Goal: Information Seeking & Learning: Learn about a topic

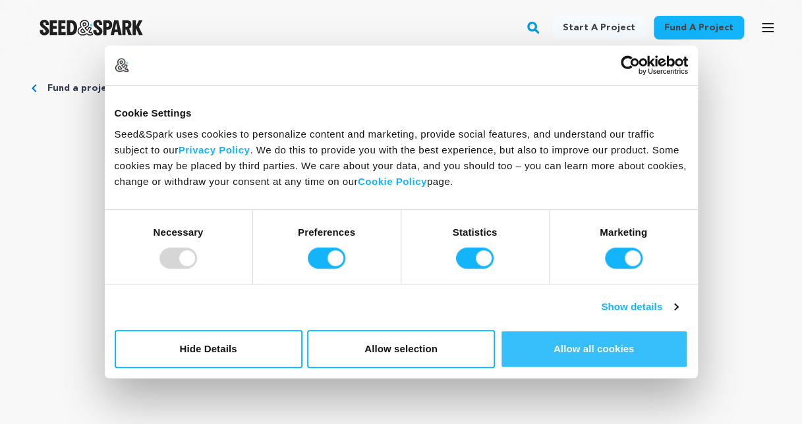
click at [582, 356] on button "Allow all cookies" at bounding box center [594, 349] width 188 height 38
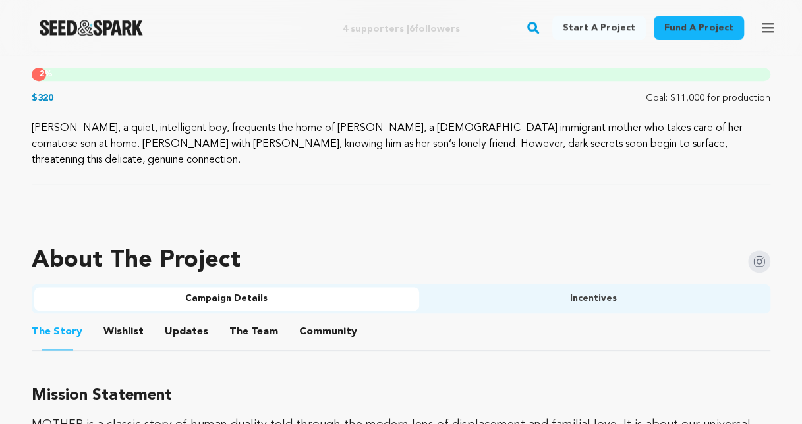
scroll to position [791, 0]
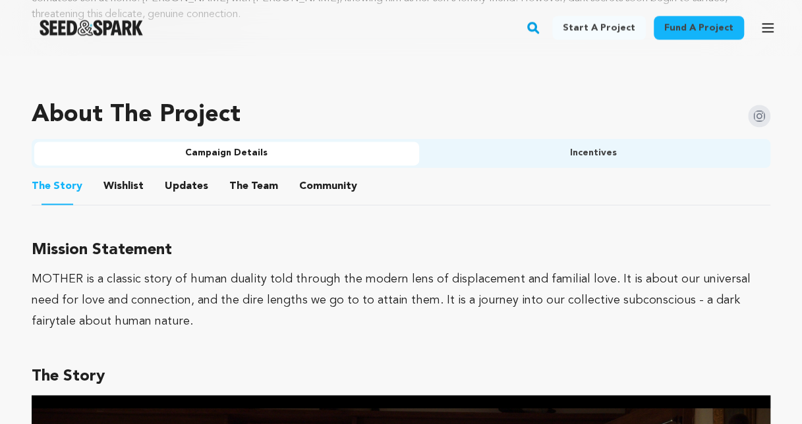
click at [249, 173] on button "The Team" at bounding box center [254, 189] width 32 height 32
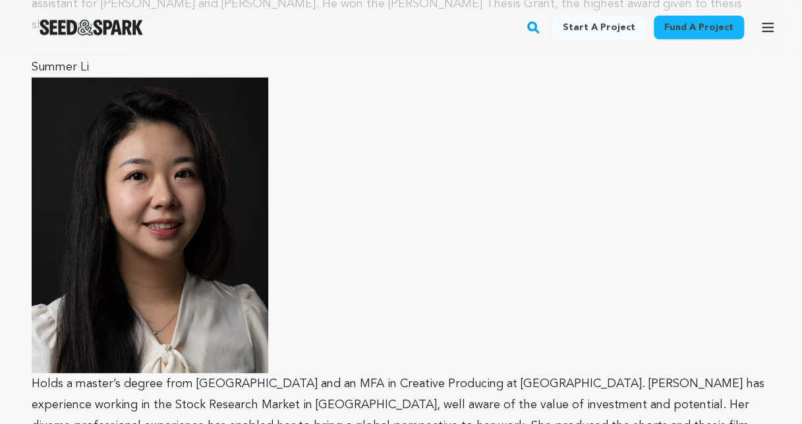
scroll to position [1647, 0]
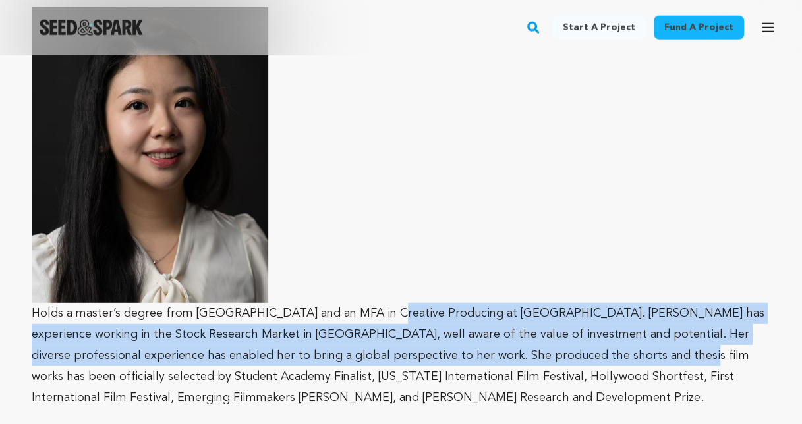
drag, startPoint x: 381, startPoint y: 258, endPoint x: 609, endPoint y: 295, distance: 230.3
click at [609, 295] on p "Holds a master’s degree from [GEOGRAPHIC_DATA] and an MFA in Creative Producing…" at bounding box center [401, 207] width 739 height 401
drag, startPoint x: 609, startPoint y: 295, endPoint x: 586, endPoint y: 256, distance: 45.4
click at [586, 256] on p "Holds a master’s degree from [GEOGRAPHIC_DATA] and an MFA in Creative Producing…" at bounding box center [401, 207] width 739 height 401
click at [582, 246] on p "Holds a master’s degree from [GEOGRAPHIC_DATA] and an MFA in Creative Producing…" at bounding box center [401, 207] width 739 height 401
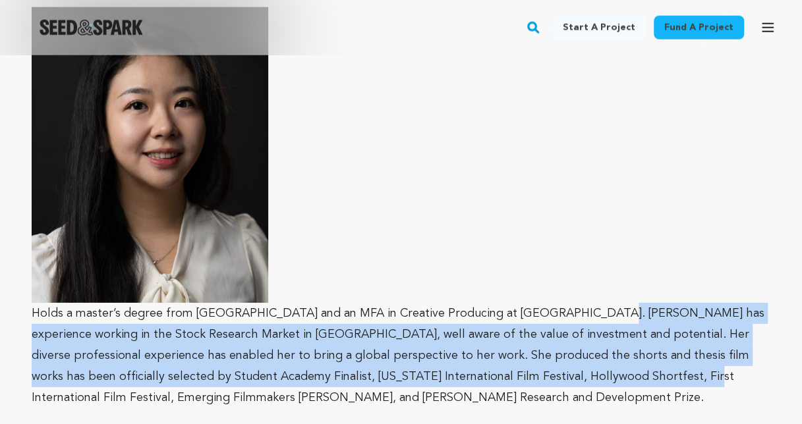
drag, startPoint x: 584, startPoint y: 252, endPoint x: 593, endPoint y: 315, distance: 63.9
click at [593, 315] on p "Holds a master’s degree from [GEOGRAPHIC_DATA] and an MFA in Creative Producing…" at bounding box center [401, 207] width 739 height 401
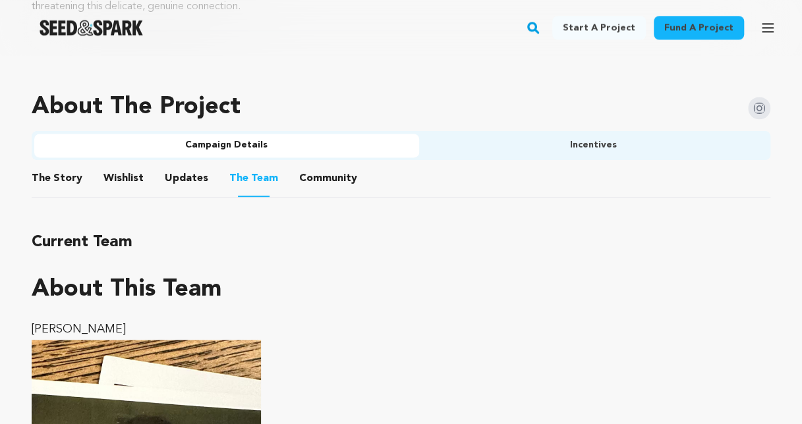
scroll to position [725, 0]
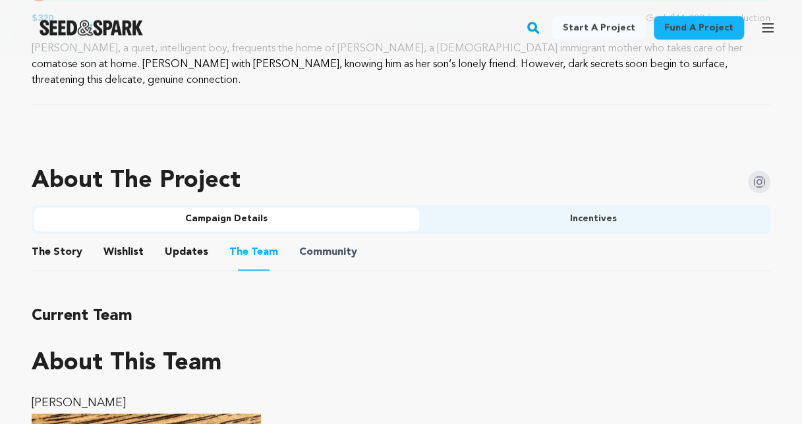
click at [302, 244] on span "Community" at bounding box center [328, 252] width 58 height 16
click at [179, 239] on button "Updates" at bounding box center [187, 255] width 32 height 32
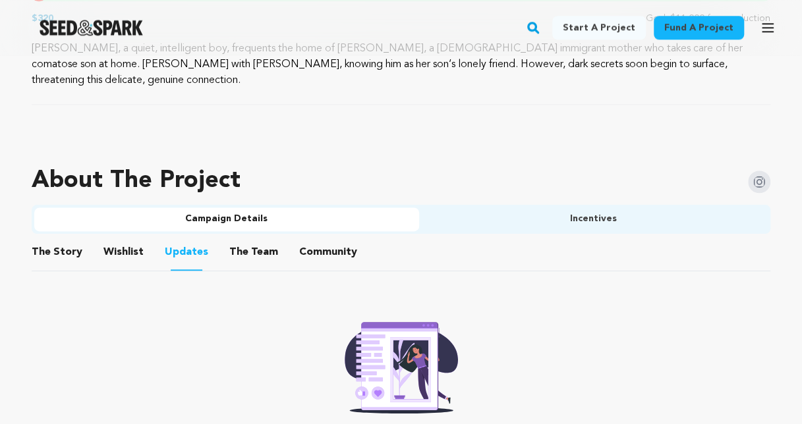
click at [134, 241] on button "Wishlist" at bounding box center [124, 255] width 32 height 32
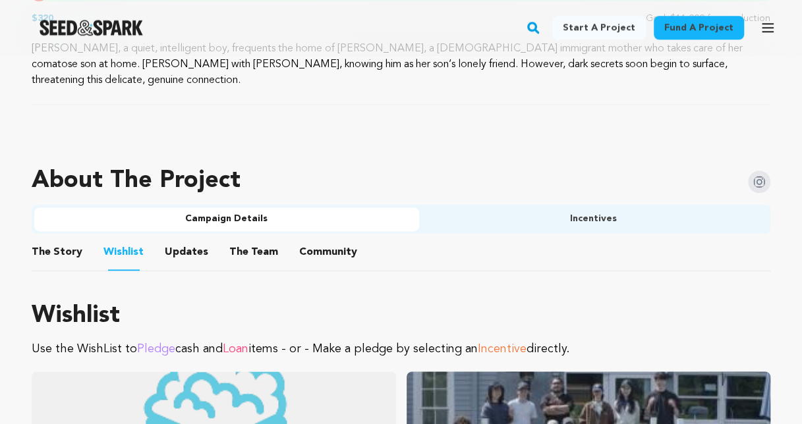
click at [44, 239] on button "The Story" at bounding box center [58, 255] width 32 height 32
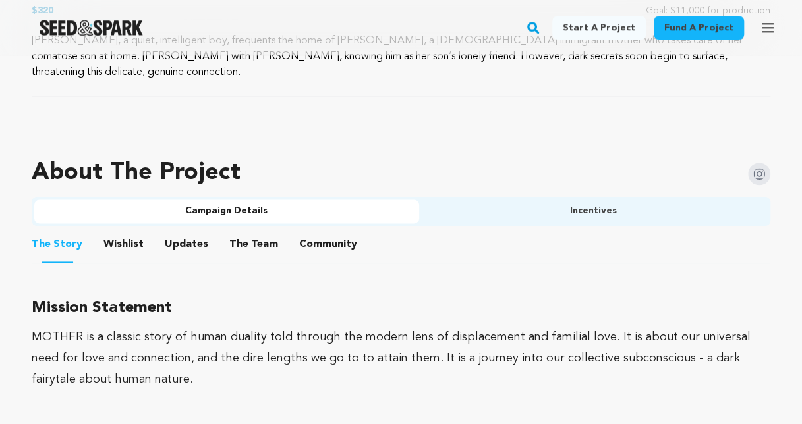
scroll to position [725, 0]
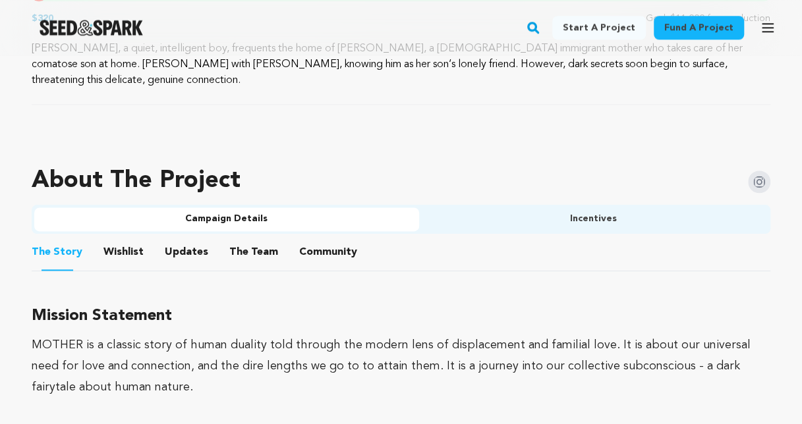
click at [530, 208] on button "Incentives" at bounding box center [593, 220] width 349 height 24
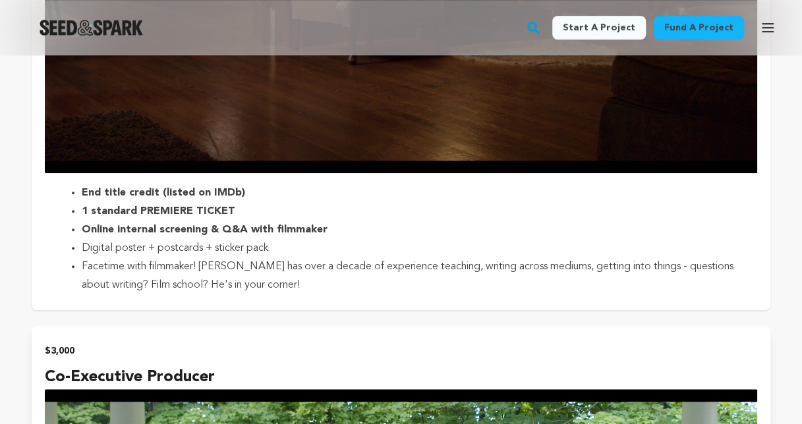
scroll to position [2899, 0]
